Goal: Task Accomplishment & Management: Use online tool/utility

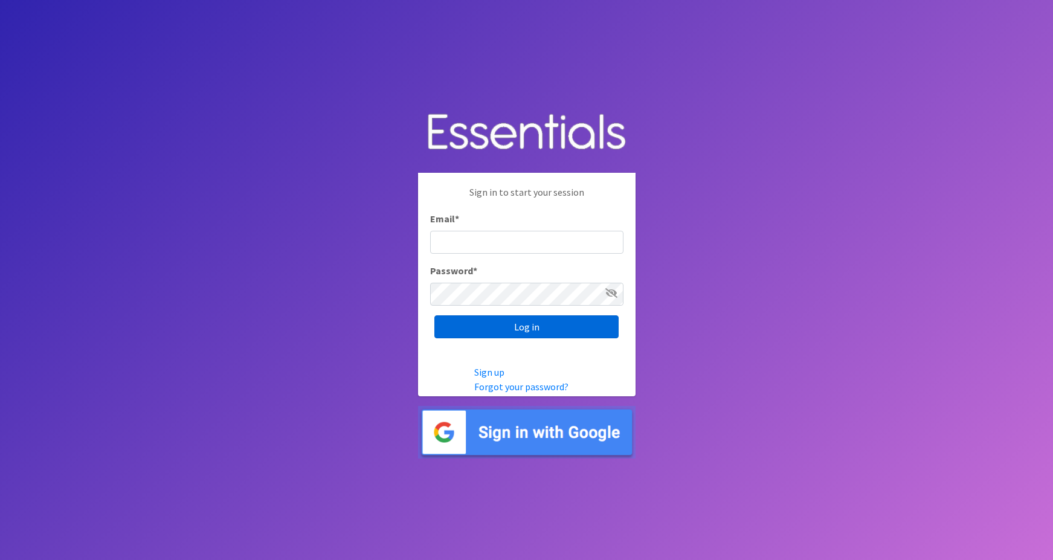
type input "[PERSON_NAME][EMAIL_ADDRESS][PERSON_NAME][DOMAIN_NAME]"
click at [463, 328] on input "Log in" at bounding box center [526, 326] width 184 height 23
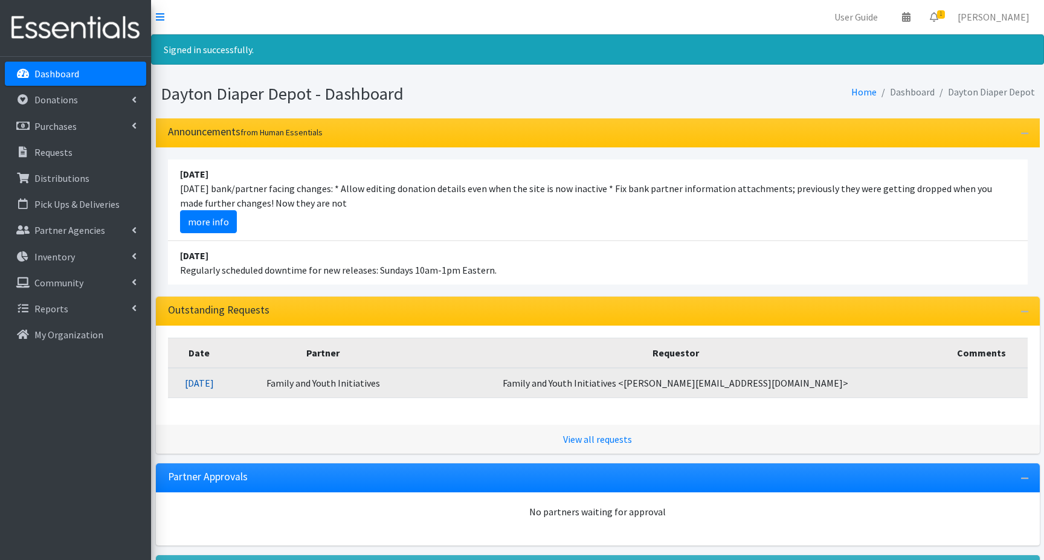
click at [214, 382] on link "08/14/2025" at bounding box center [199, 383] width 29 height 12
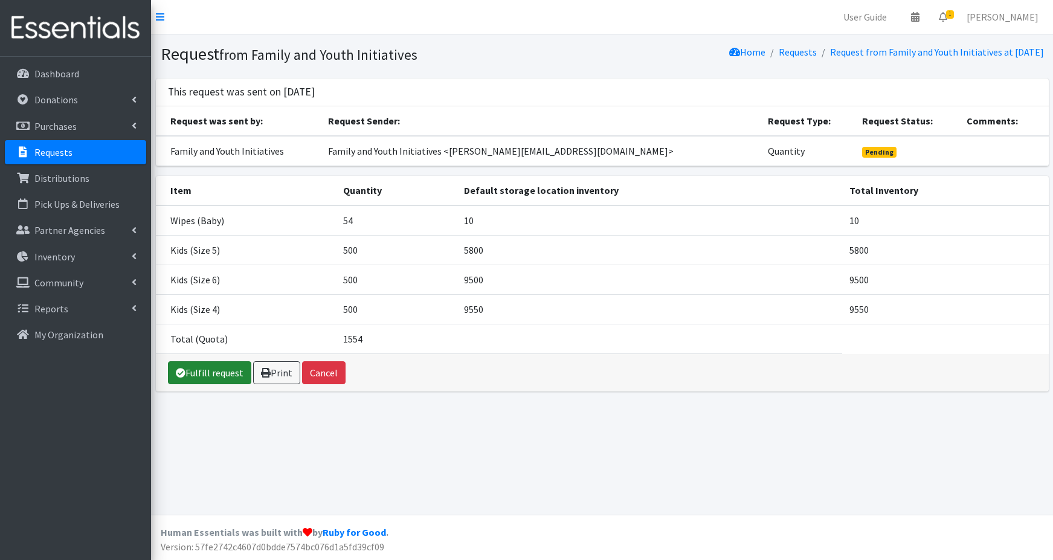
click at [221, 370] on link "Fulfill request" at bounding box center [209, 372] width 83 height 23
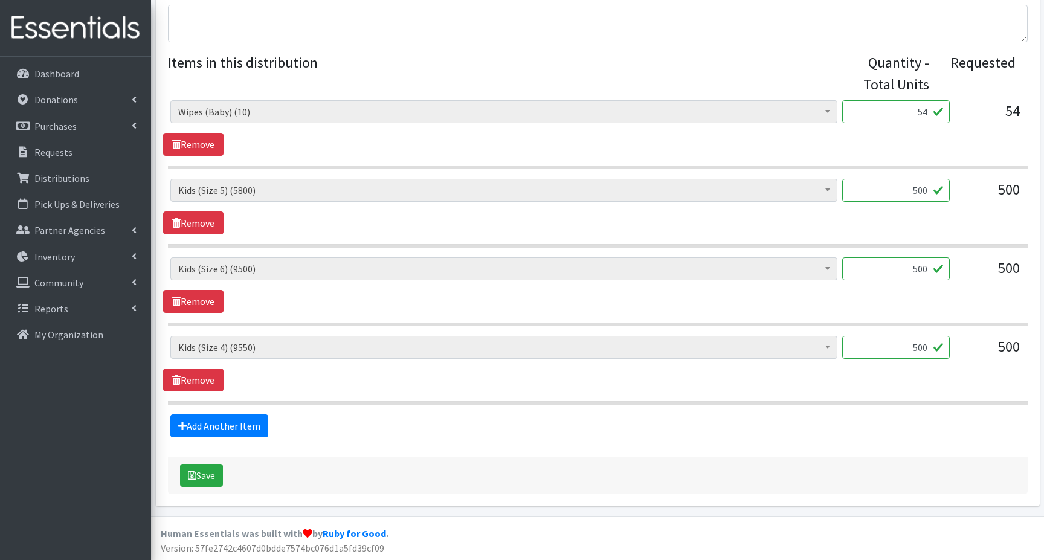
scroll to position [465, 0]
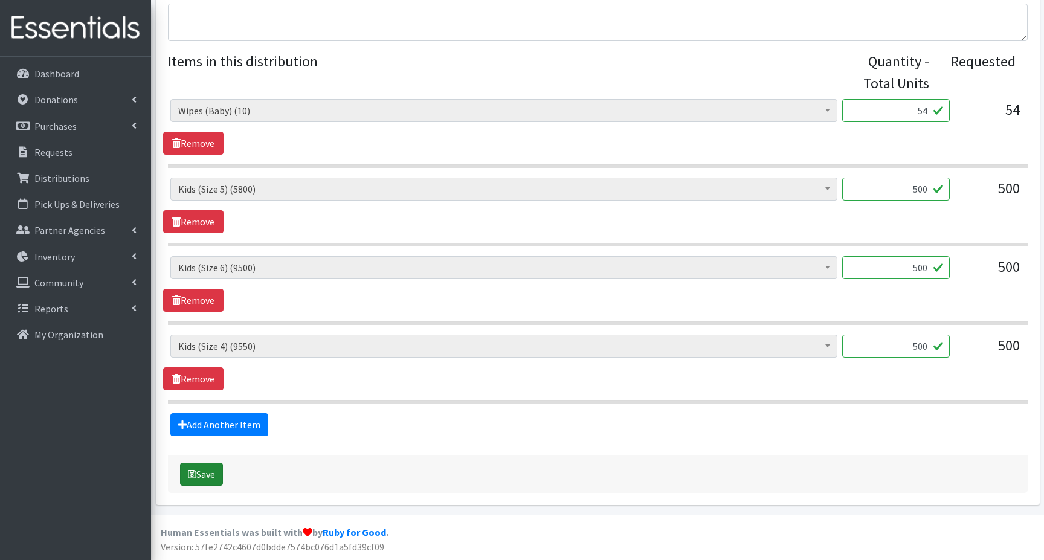
click at [210, 471] on button "Save" at bounding box center [201, 474] width 43 height 23
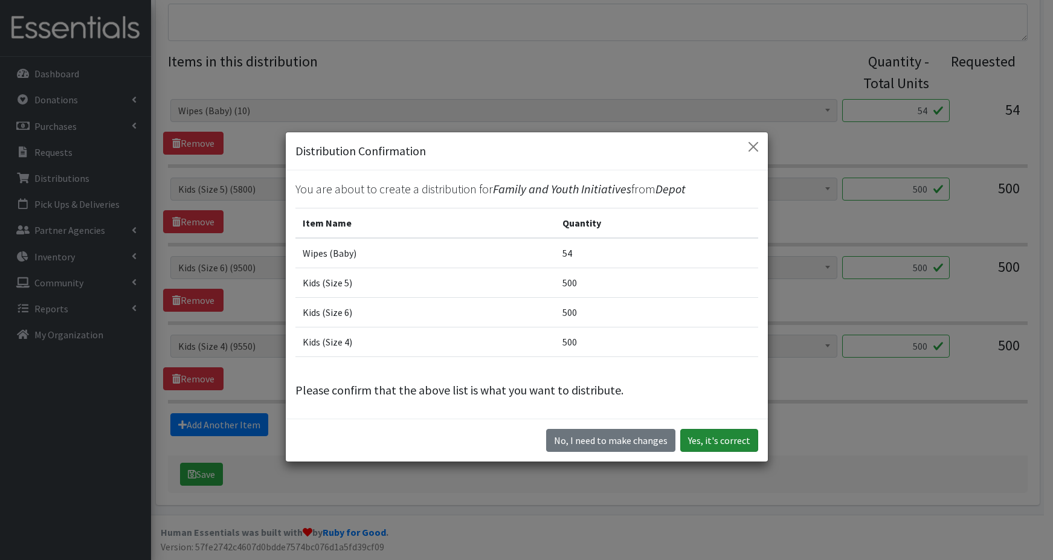
click at [723, 440] on button "Yes, it's correct" at bounding box center [719, 440] width 78 height 23
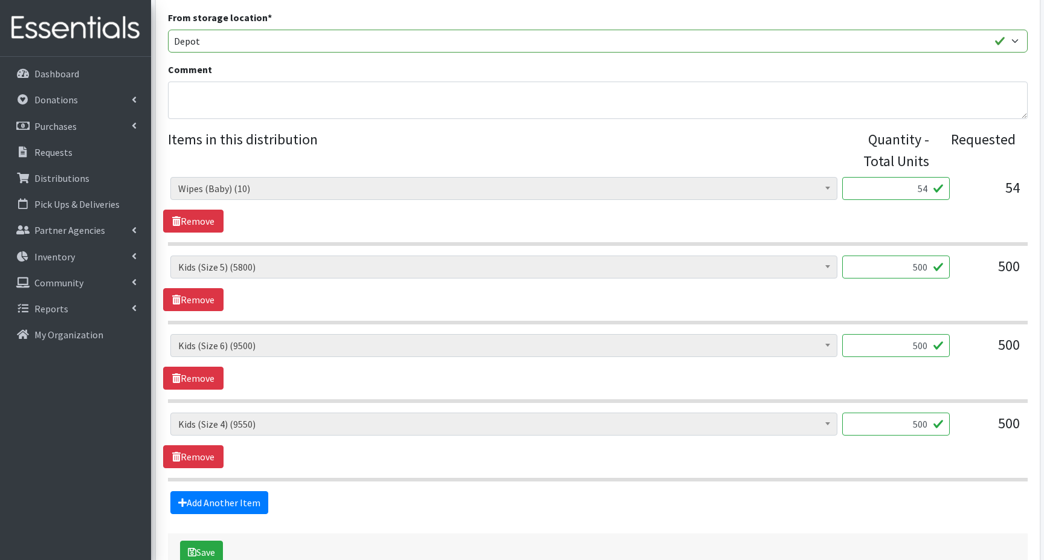
scroll to position [479, 0]
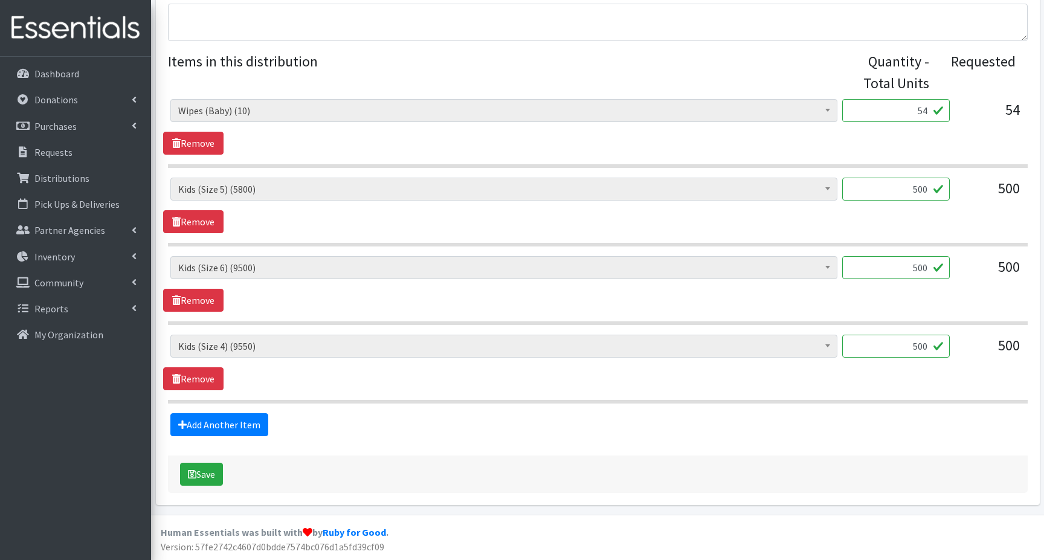
click at [914, 107] on input "54" at bounding box center [896, 110] width 108 height 23
type input "4"
type input "10"
click at [207, 474] on button "Save" at bounding box center [201, 474] width 43 height 23
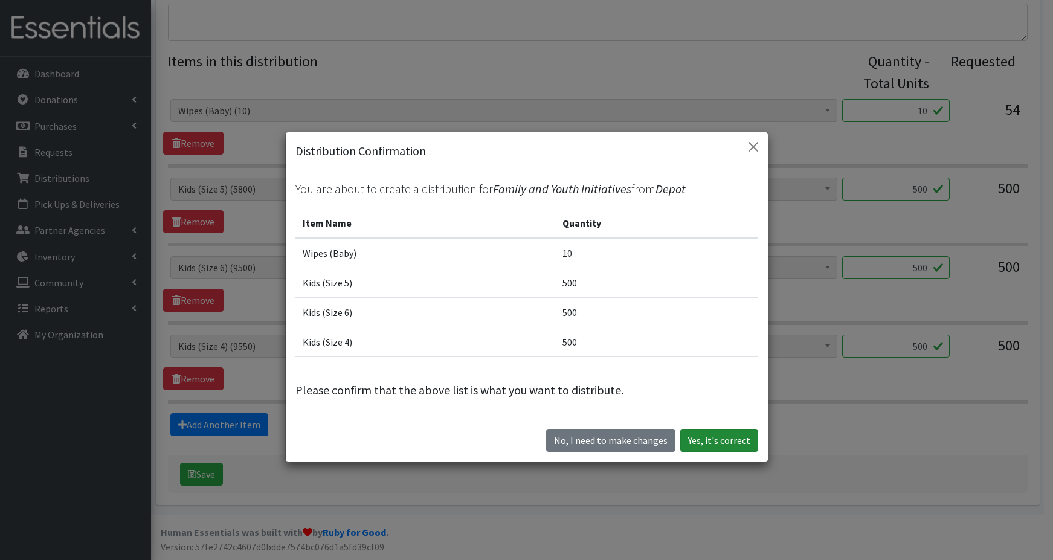
click at [716, 443] on button "Yes, it's correct" at bounding box center [719, 440] width 78 height 23
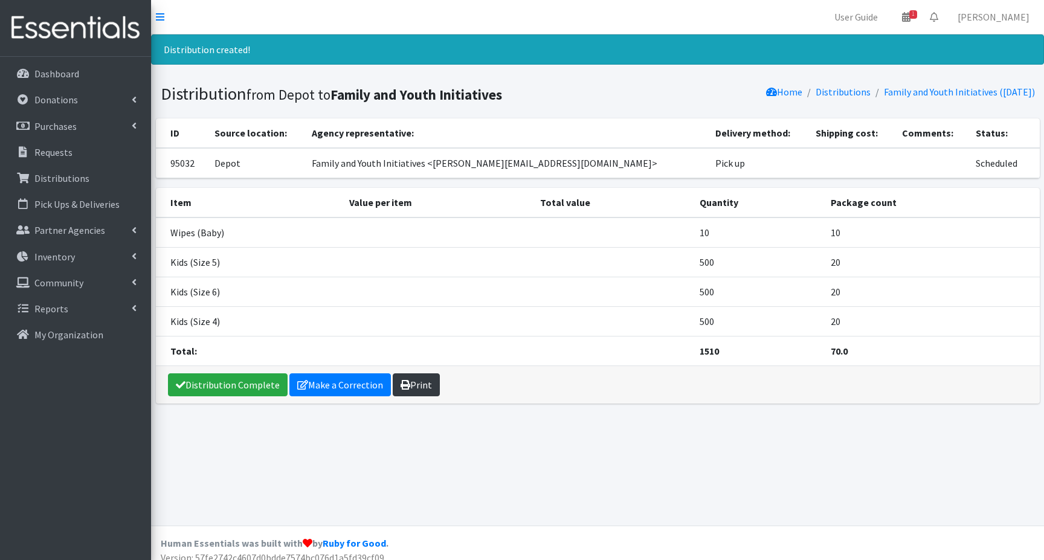
click at [418, 386] on link "Print" at bounding box center [416, 384] width 47 height 23
click at [47, 73] on p "Dashboard" at bounding box center [56, 74] width 45 height 12
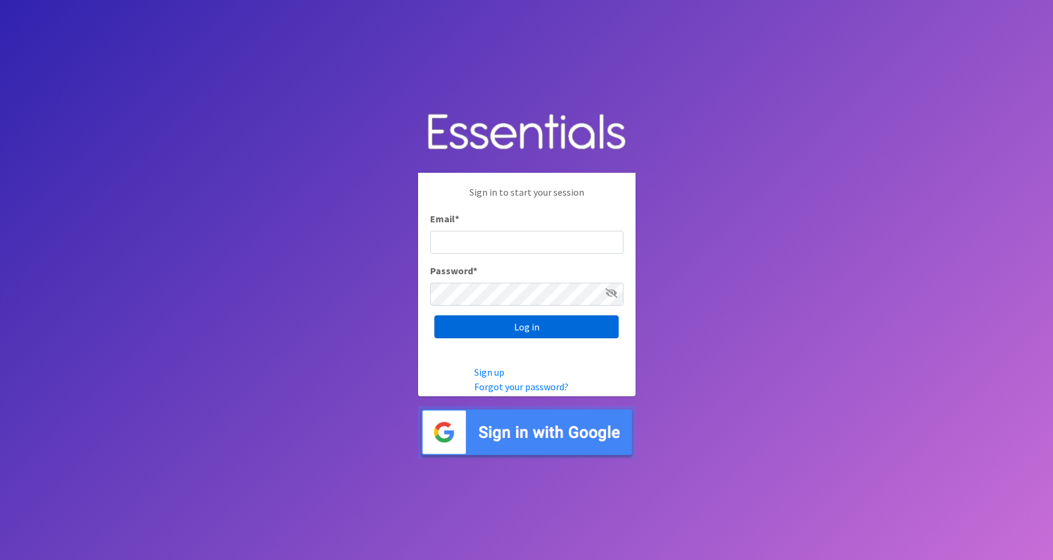
type input "[PERSON_NAME][EMAIL_ADDRESS][PERSON_NAME][DOMAIN_NAME]"
click at [490, 328] on input "Log in" at bounding box center [526, 326] width 184 height 23
